Goal: Check status: Check status

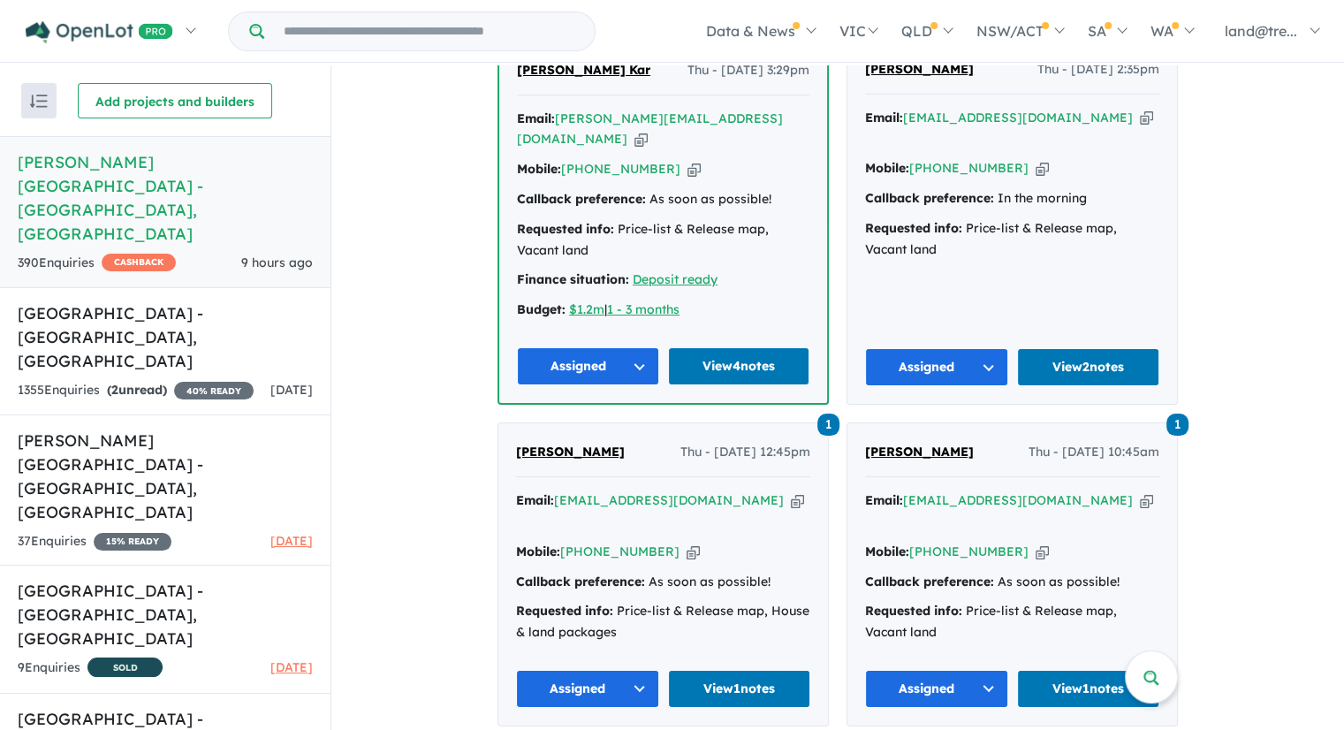
scroll to position [6130, 0]
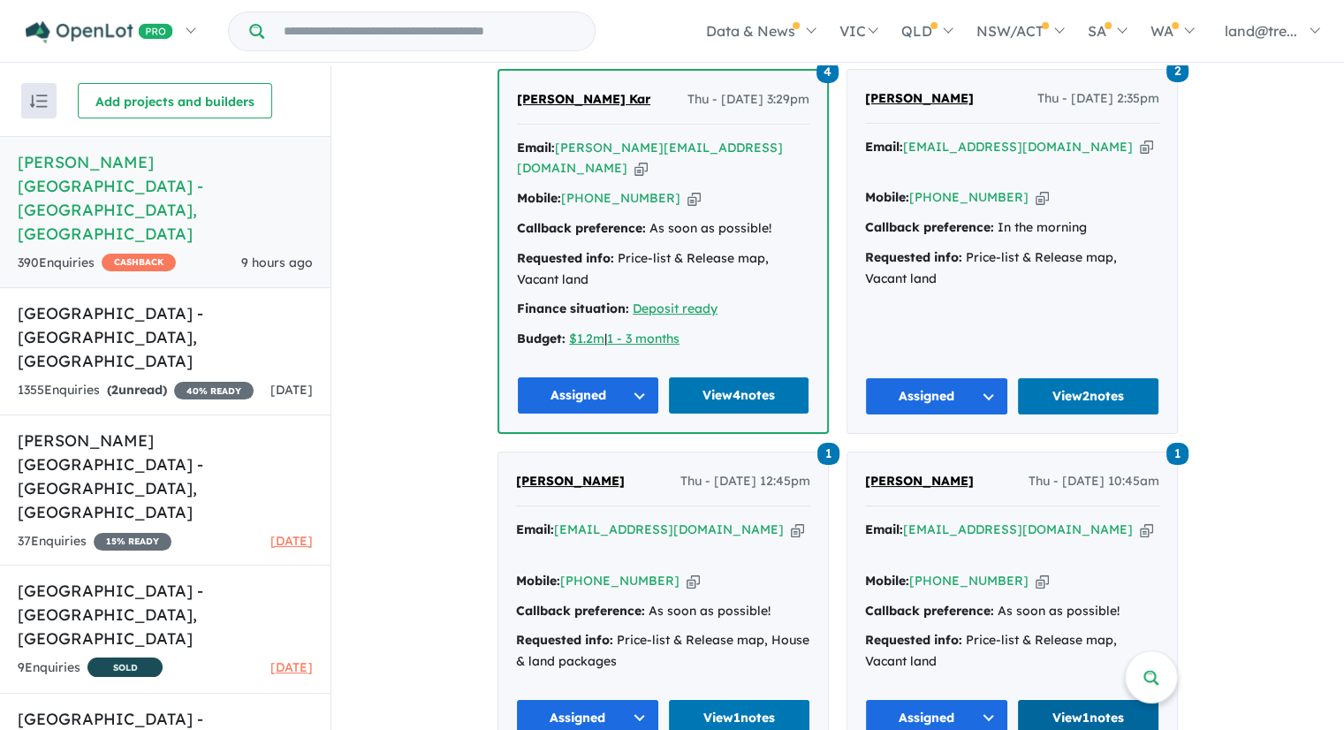
click at [1092, 699] on link "View 1 notes" at bounding box center [1088, 718] width 143 height 38
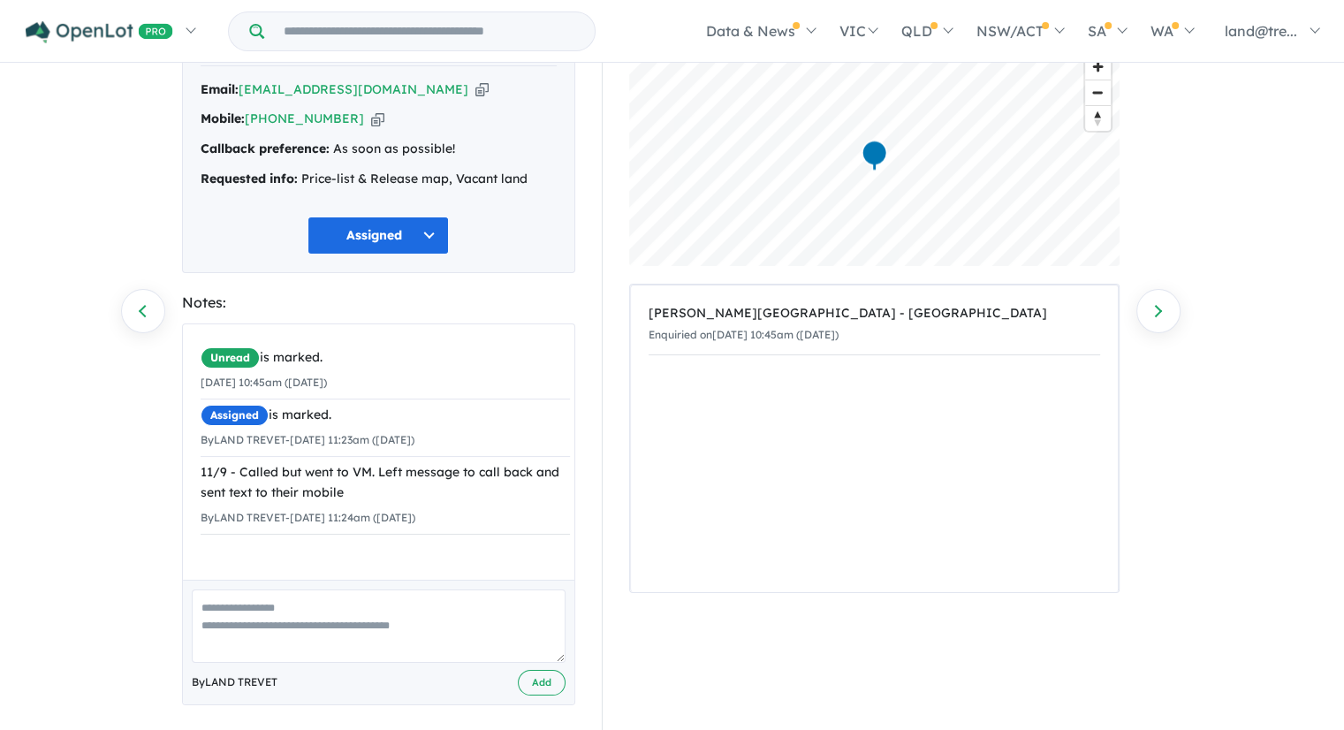
scroll to position [119, 0]
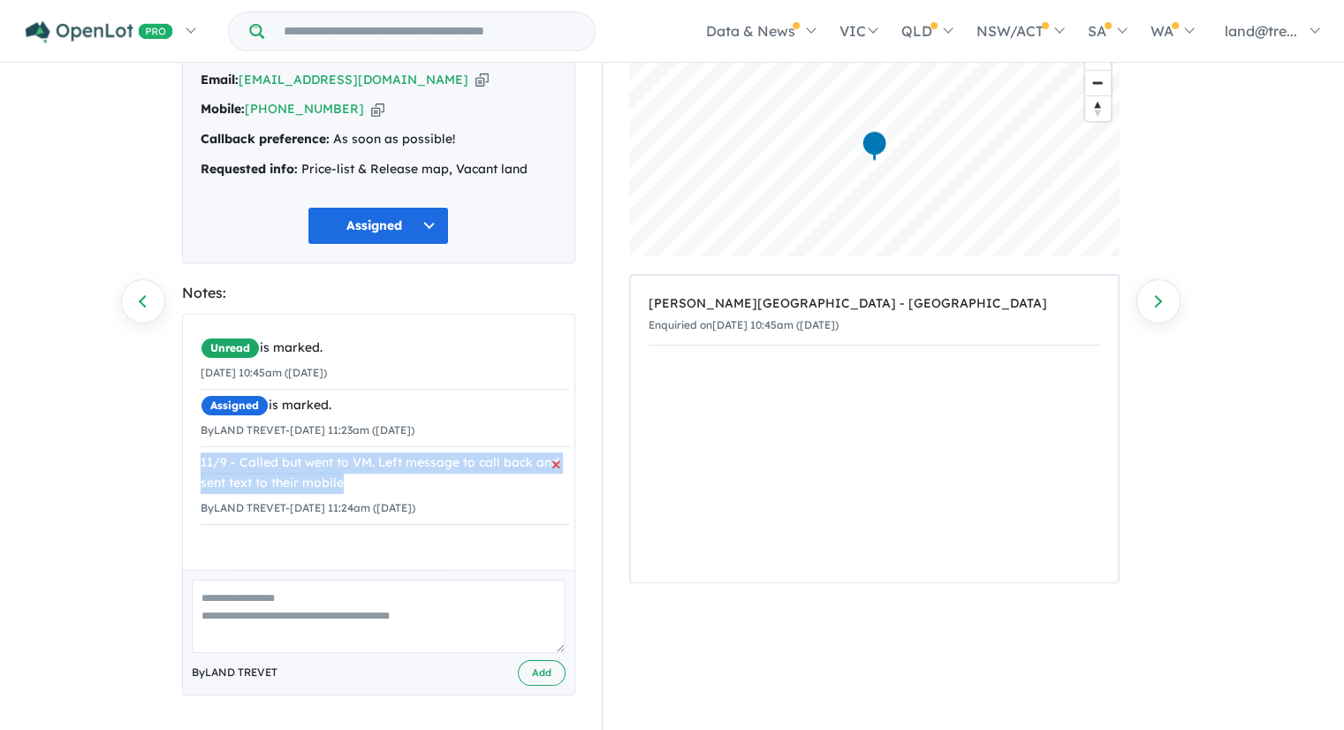
drag, startPoint x: 200, startPoint y: 461, endPoint x: 417, endPoint y: 478, distance: 218.1
click at [417, 478] on div "11/9 - Called but went to VM. Left message to call back and sent text to their …" at bounding box center [385, 474] width 369 height 42
copy div "11/9 - Called but went to VM. Left message to call back and sent text to their …"
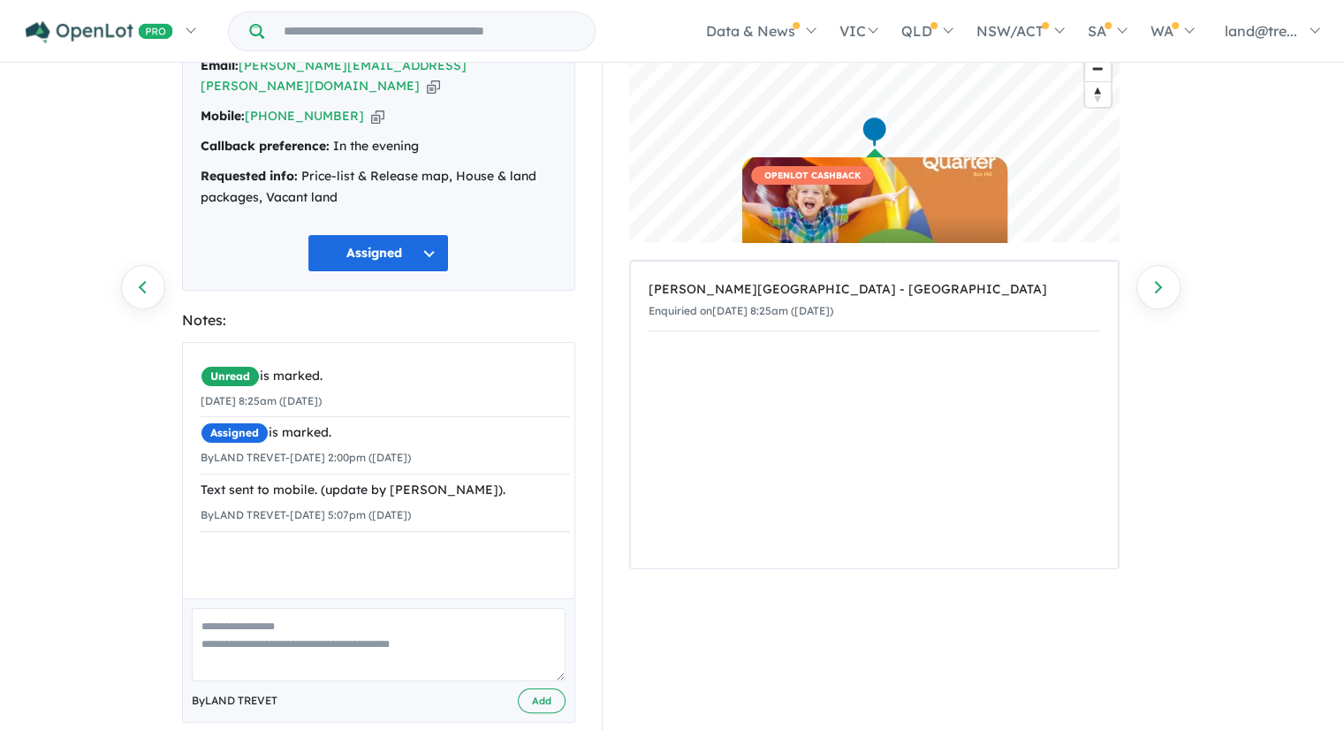
scroll to position [141, 0]
